Goal: Task Accomplishment & Management: Manage account settings

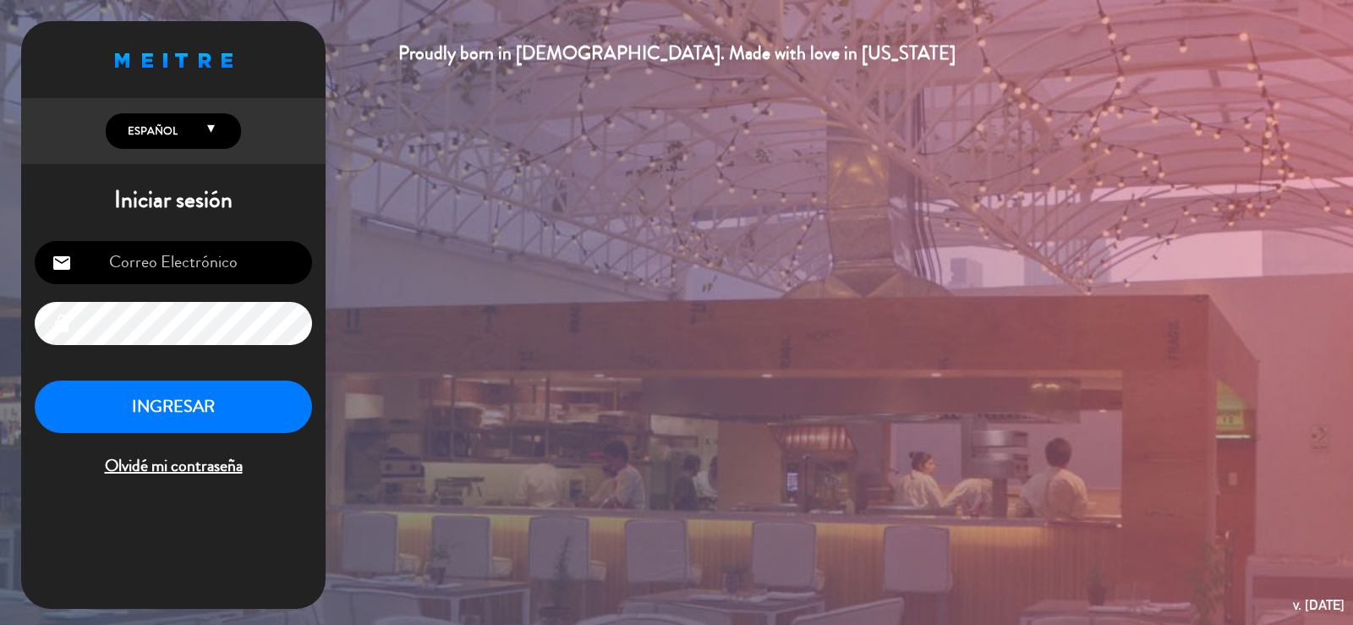
type input "info@parrilladonjulio.com.ar"
click at [128, 409] on button "INGRESAR" at bounding box center [173, 406] width 277 height 53
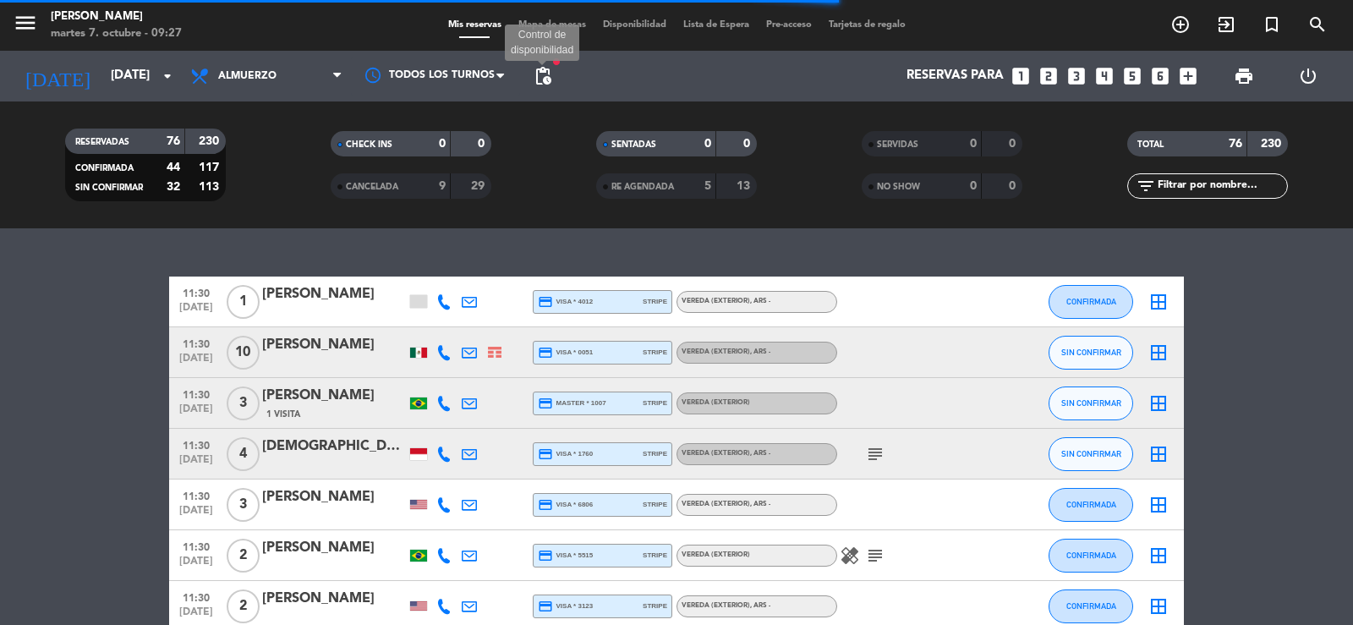
click at [544, 77] on span "pending_actions" at bounding box center [543, 76] width 20 height 20
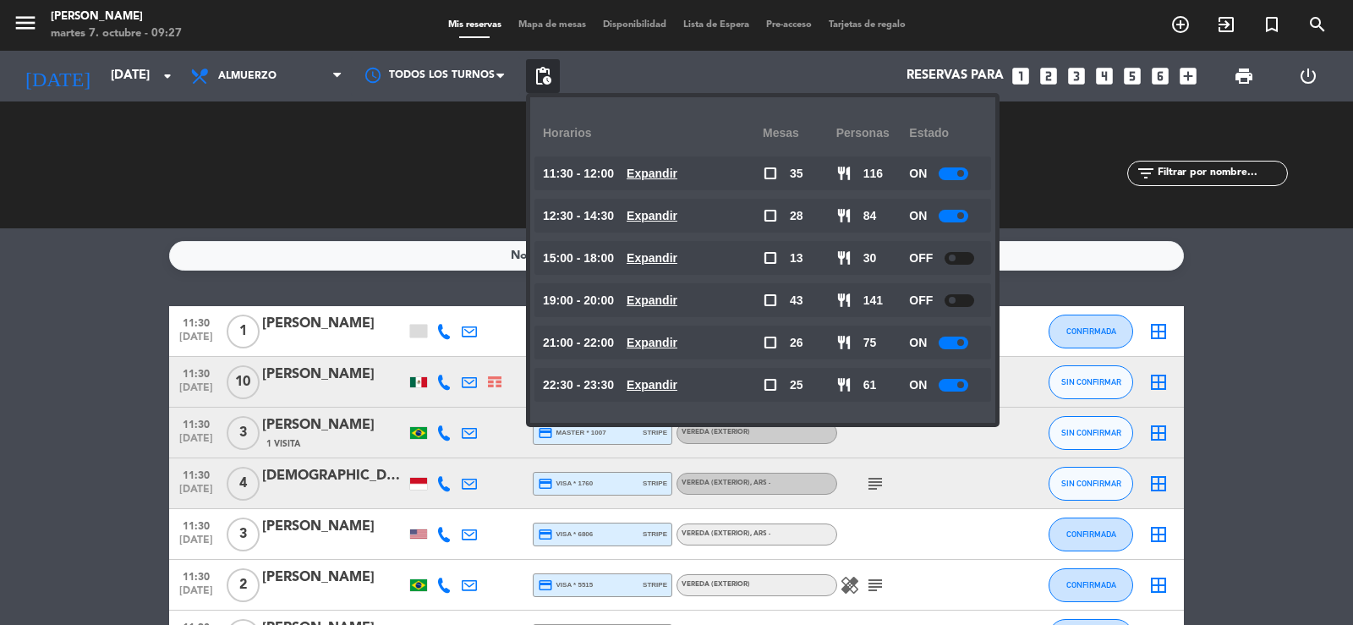
click at [641, 176] on u "Expandir" at bounding box center [652, 174] width 51 height 14
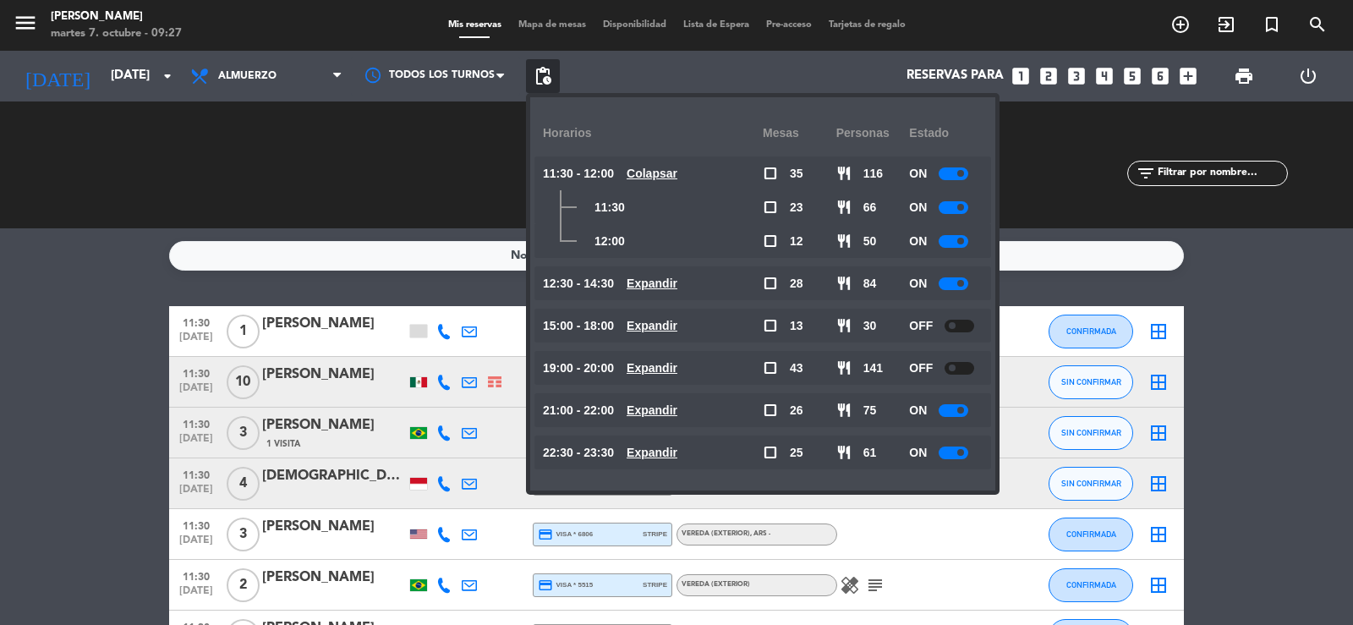
click at [670, 284] on u "Expandir" at bounding box center [652, 283] width 51 height 14
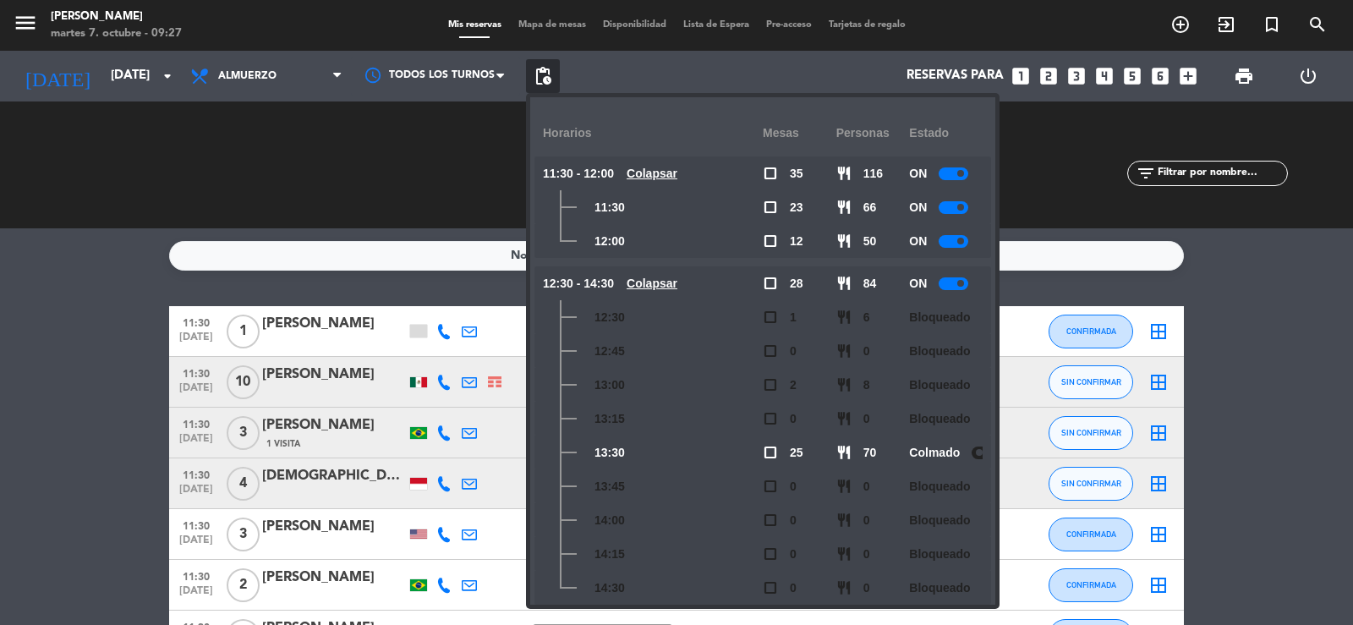
scroll to position [190, 0]
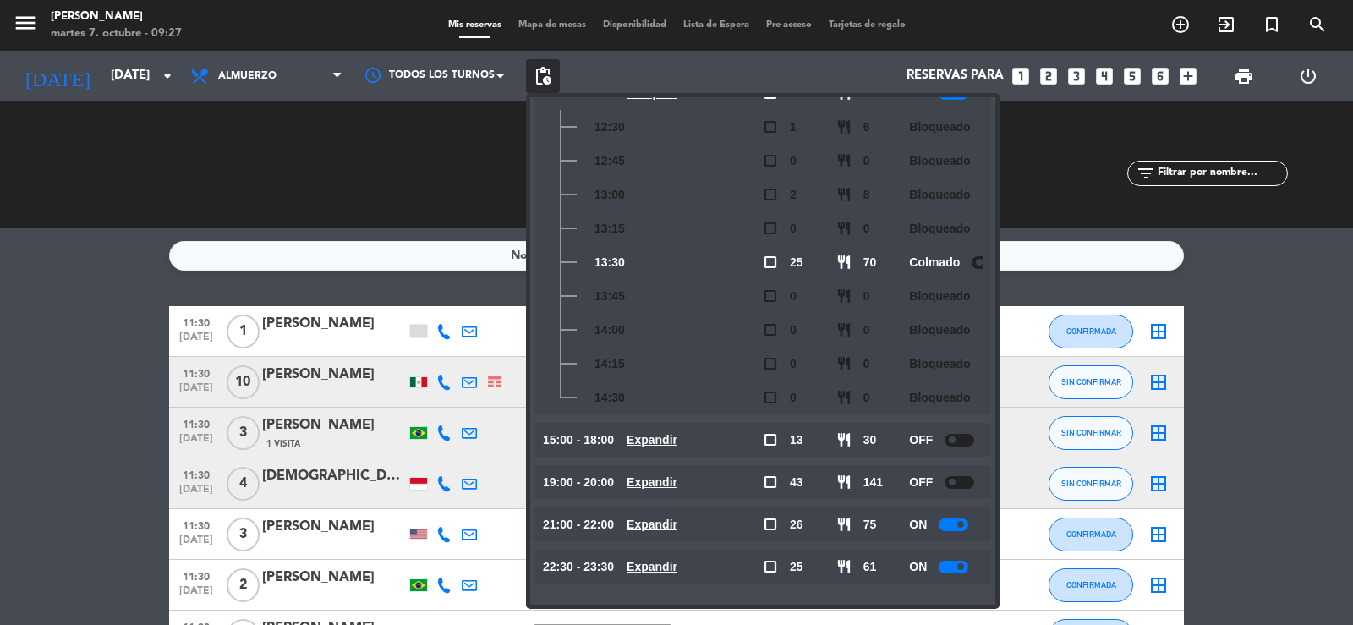
click at [667, 440] on u "Expandir" at bounding box center [652, 440] width 51 height 14
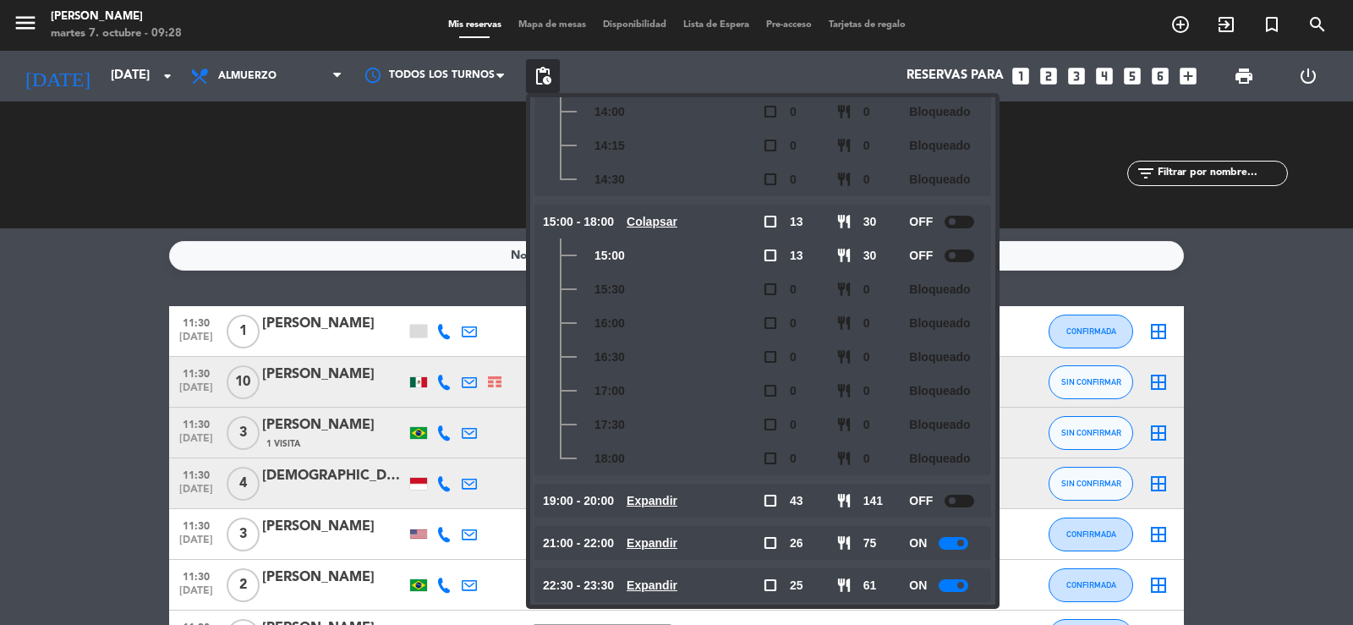
scroll to position [427, 0]
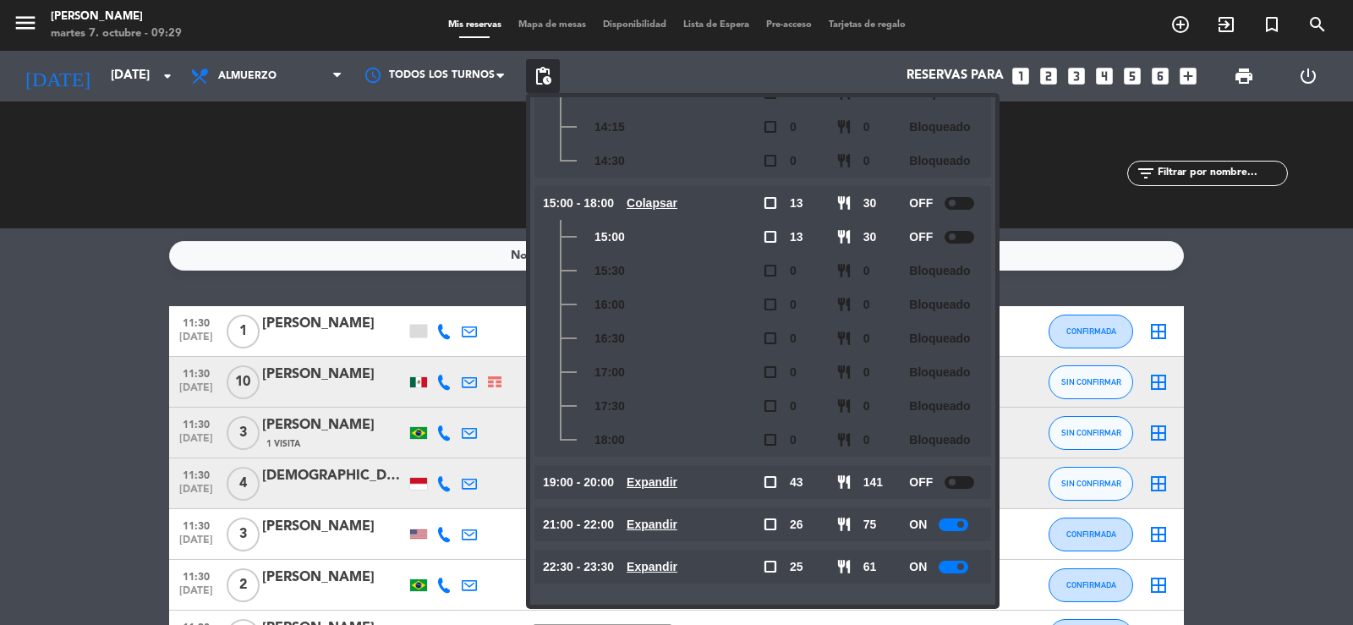
click at [670, 201] on u "Colapsar" at bounding box center [652, 203] width 51 height 14
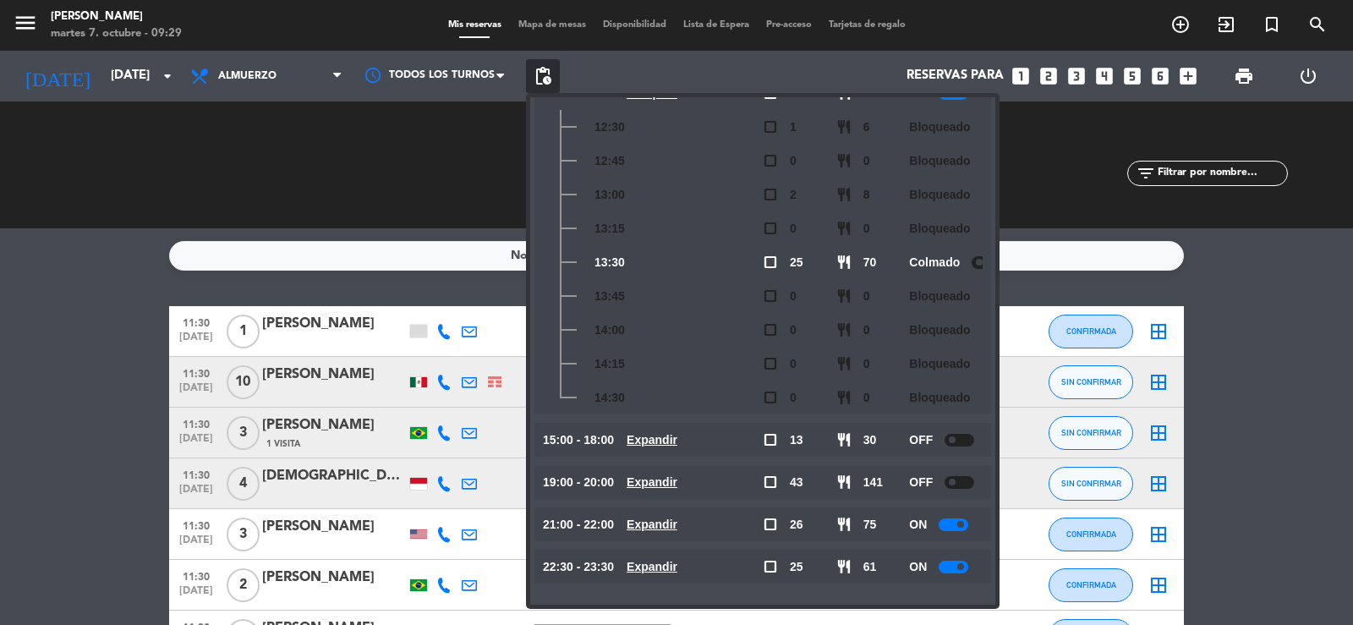
scroll to position [0, 0]
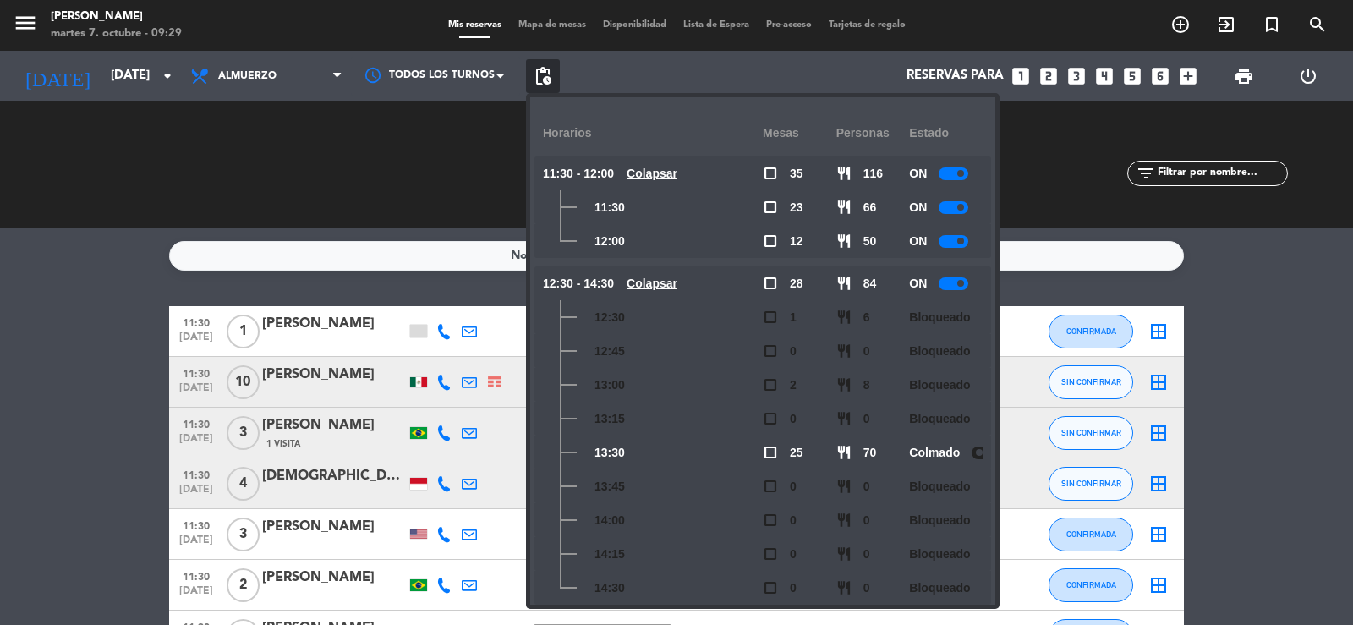
click at [662, 287] on u "Colapsar" at bounding box center [652, 283] width 51 height 14
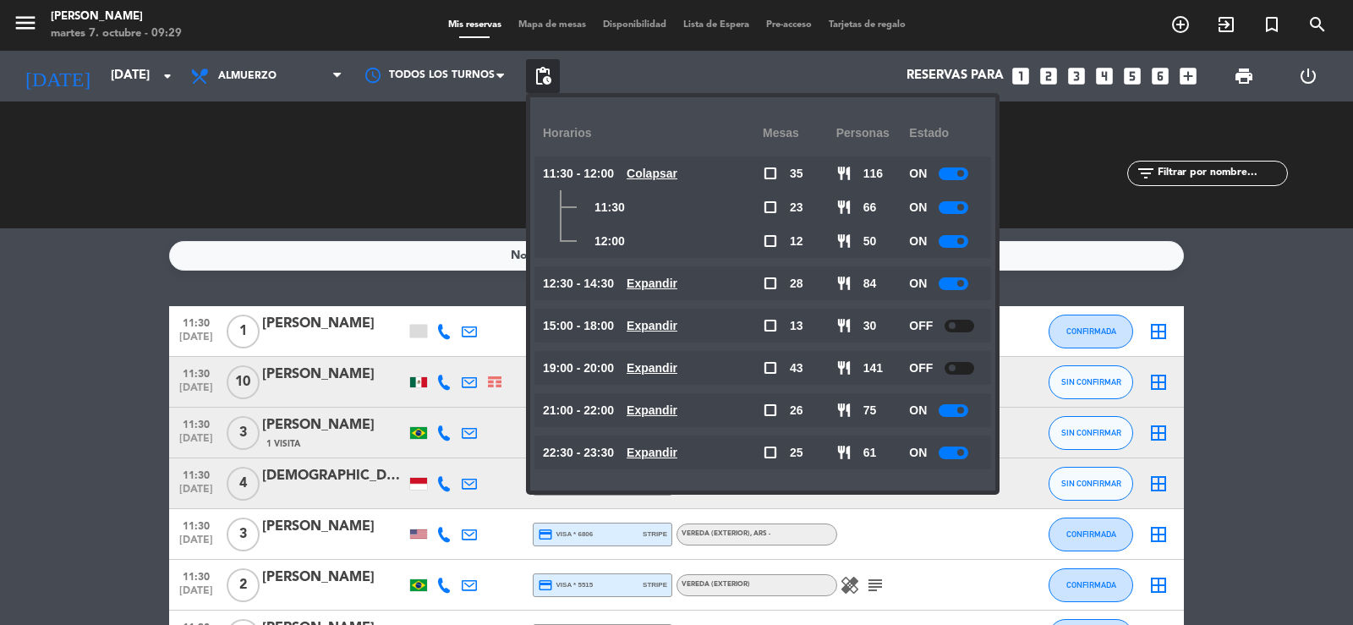
click at [677, 172] on u "Colapsar" at bounding box center [652, 174] width 51 height 14
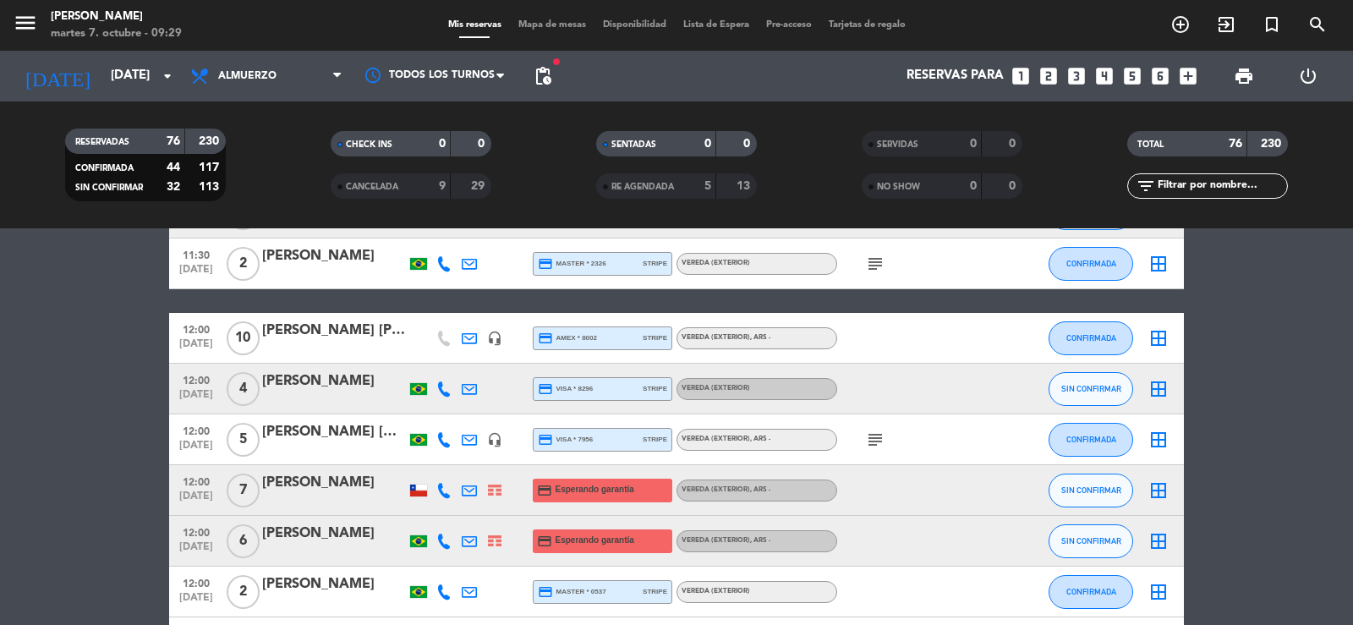
scroll to position [169, 0]
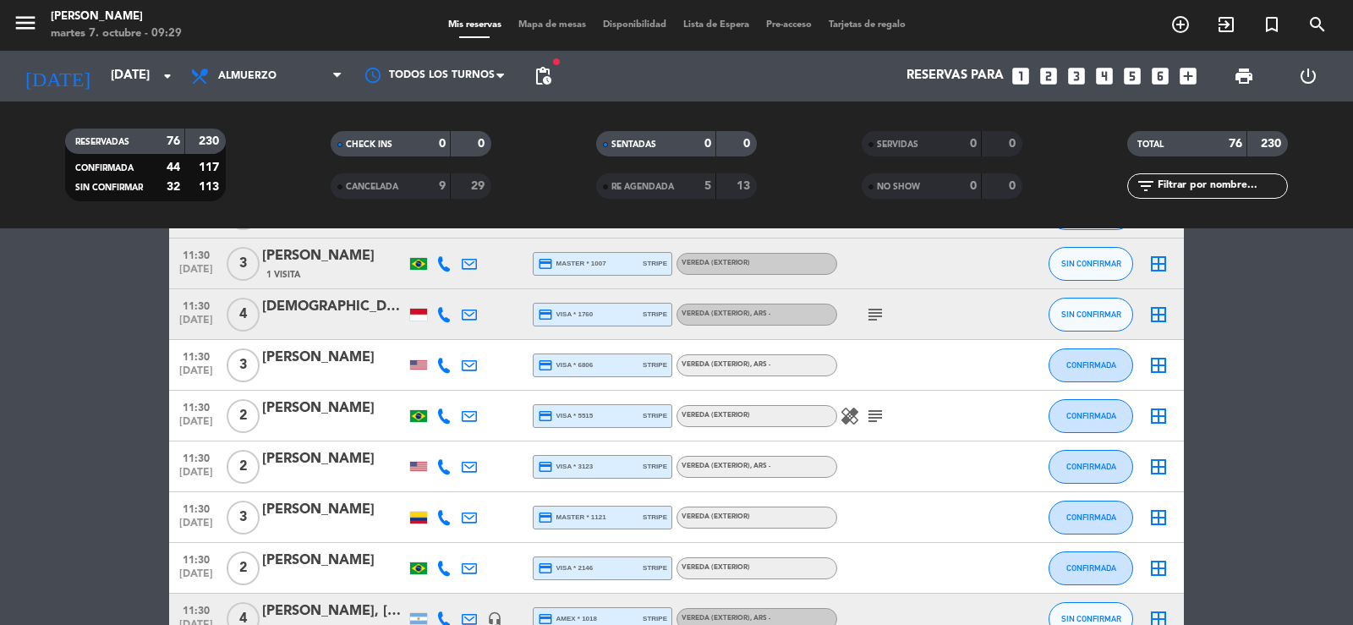
drag, startPoint x: 544, startPoint y: 99, endPoint x: 542, endPoint y: 87, distance: 12.1
click at [544, 96] on div "fiber_manual_record pending_actions" at bounding box center [543, 76] width 34 height 51
click at [542, 87] on span "pending_actions" at bounding box center [543, 76] width 34 height 34
click at [547, 71] on span "pending_actions" at bounding box center [543, 76] width 20 height 20
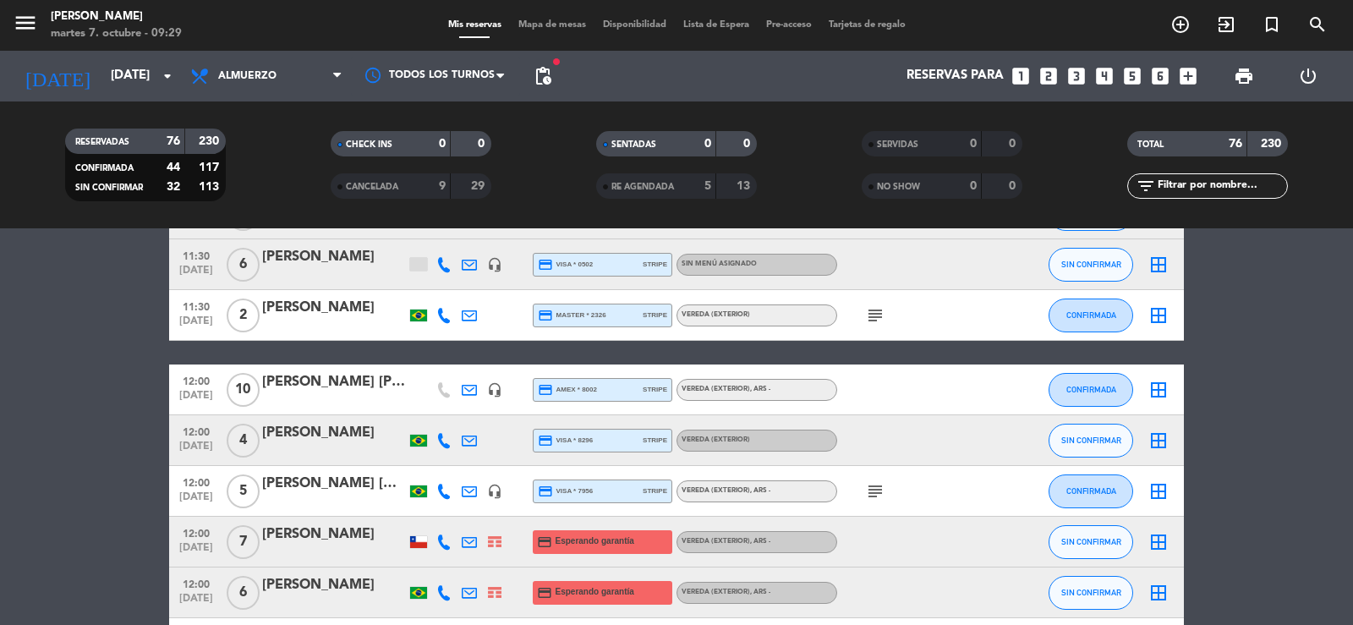
scroll to position [1184, 0]
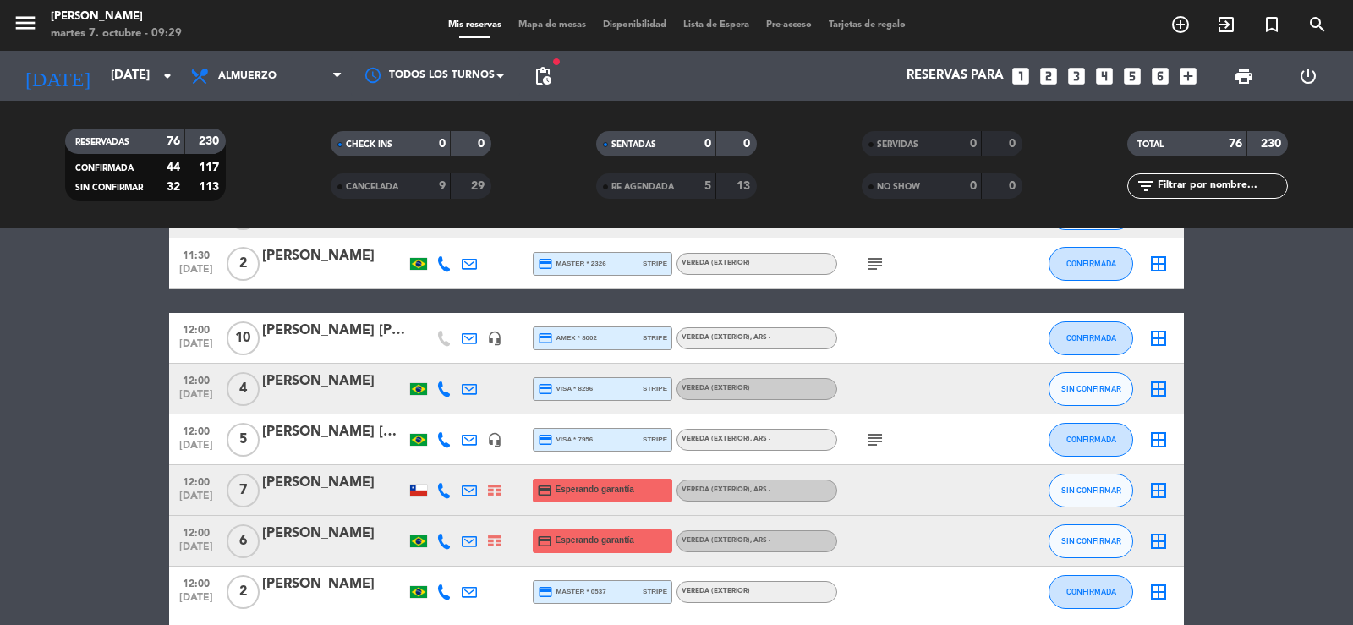
click at [358, 331] on div "[PERSON_NAME] [PERSON_NAME] [PERSON_NAME]" at bounding box center [334, 331] width 144 height 22
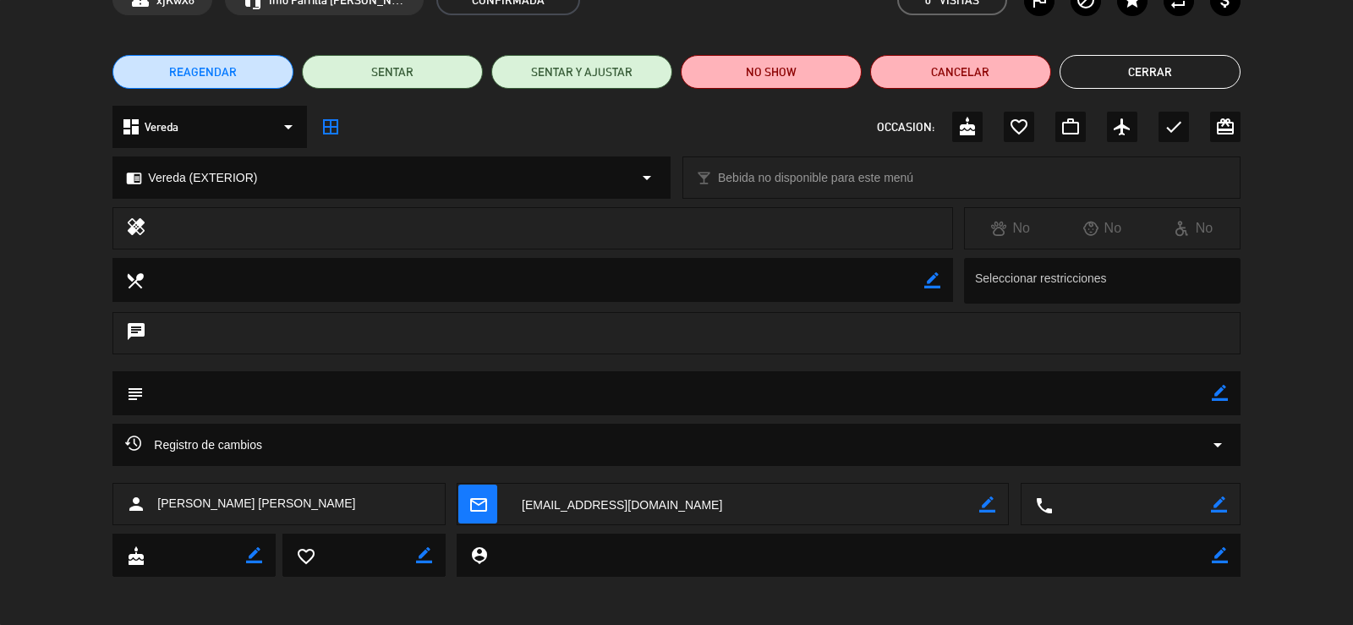
scroll to position [100, 0]
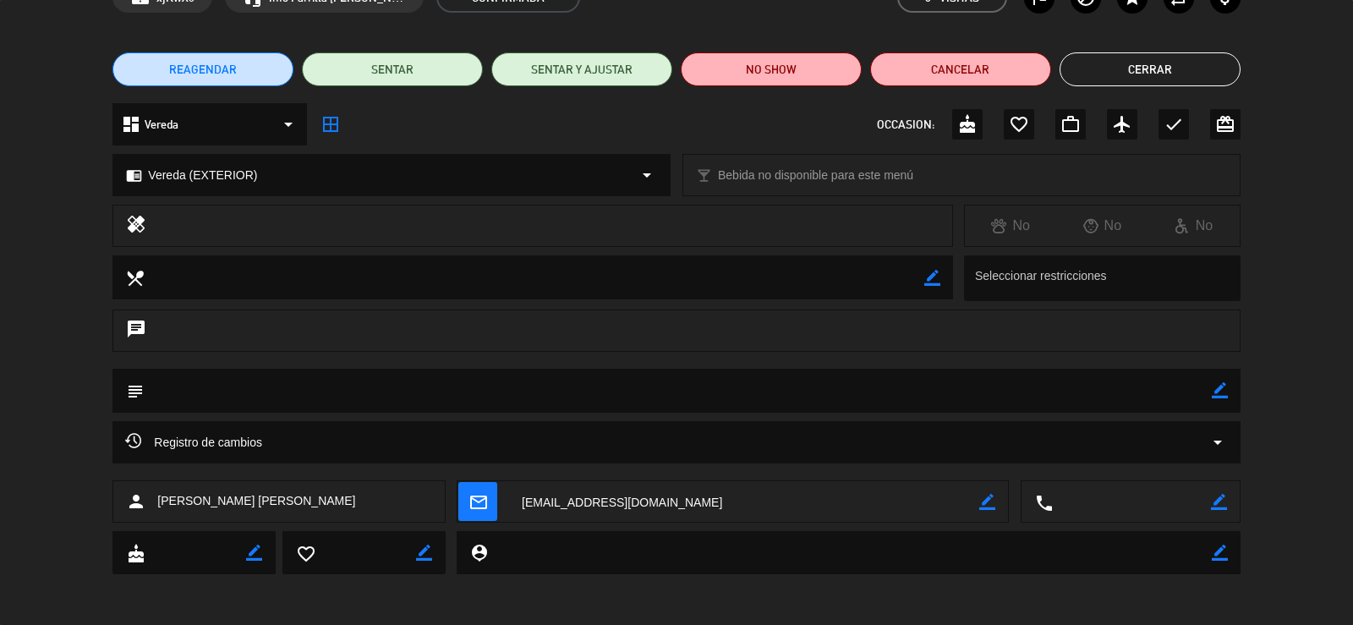
type input "info@parrilladonjulio.com.ar"
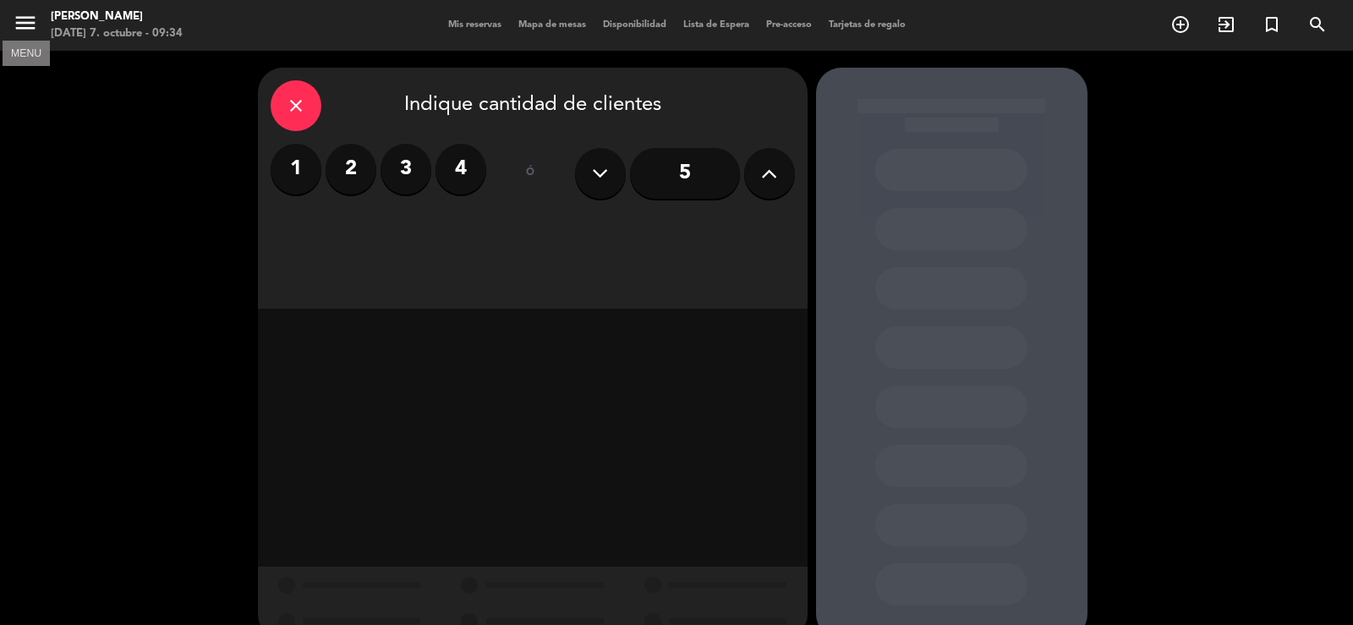
click at [29, 31] on icon "menu" at bounding box center [25, 22] width 25 height 25
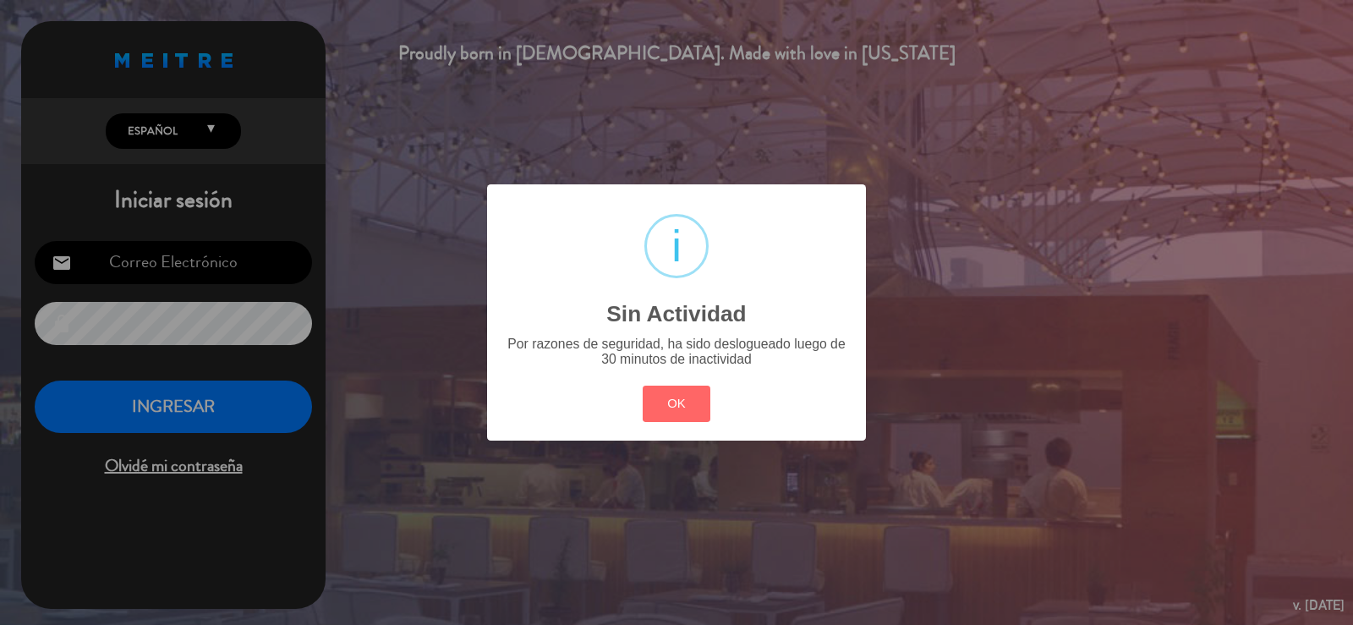
type input "[EMAIL_ADDRESS][DOMAIN_NAME]"
